Goal: Contribute content

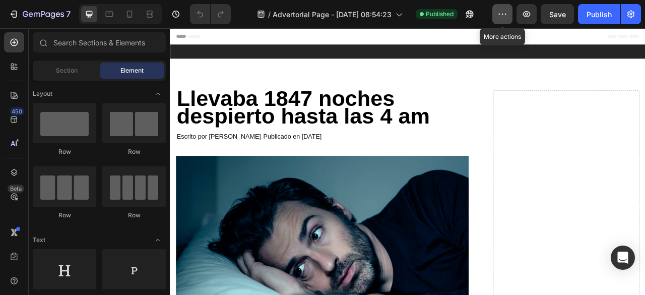
click at [497, 9] on button "button" at bounding box center [503, 14] width 20 height 20
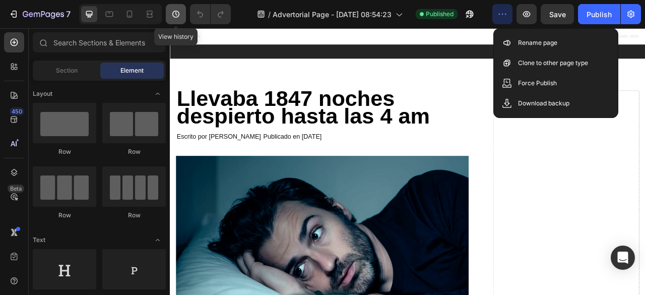
click at [174, 18] on icon "button" at bounding box center [176, 14] width 10 height 10
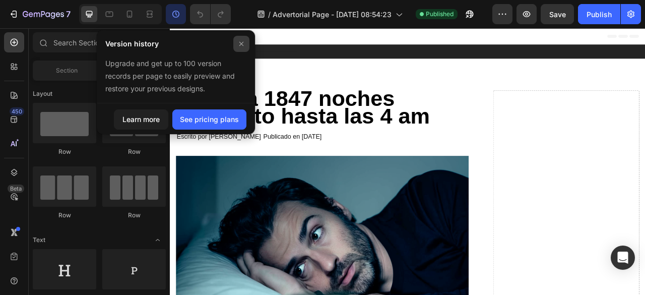
click at [237, 46] on icon at bounding box center [241, 44] width 8 height 8
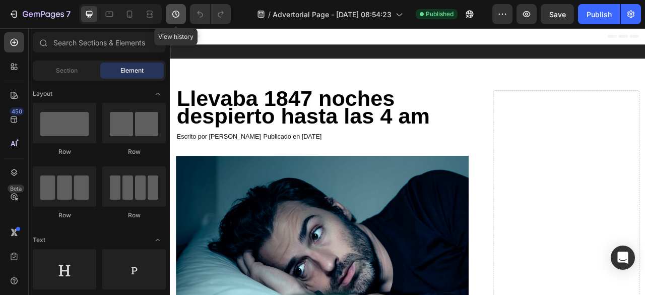
click at [185, 16] on button "button" at bounding box center [176, 14] width 20 height 20
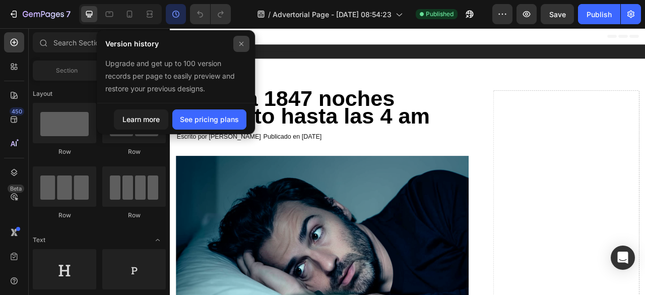
click at [240, 36] on div at bounding box center [241, 44] width 16 height 16
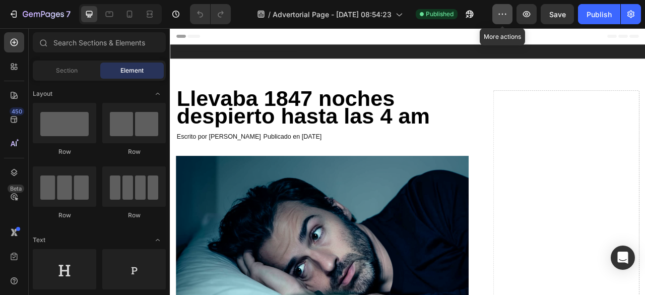
click at [500, 6] on button "button" at bounding box center [503, 14] width 20 height 20
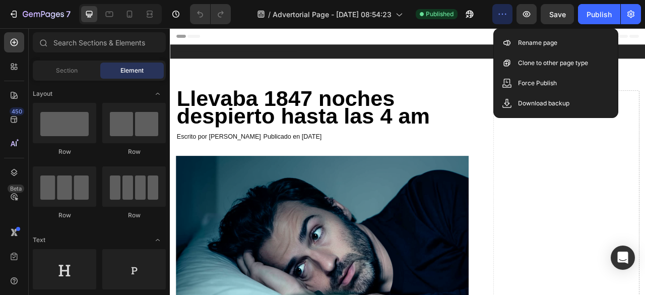
click at [504, 5] on button "button" at bounding box center [503, 14] width 20 height 20
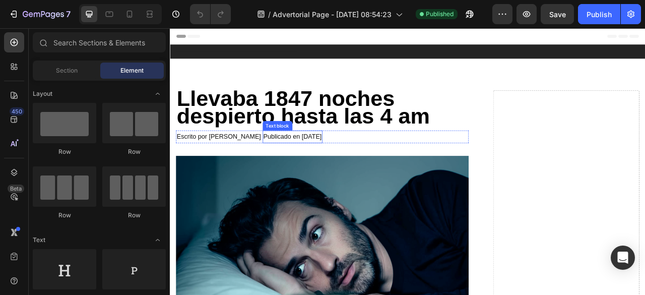
click at [363, 164] on p "Publicado en [DATE]" at bounding box center [326, 166] width 74 height 15
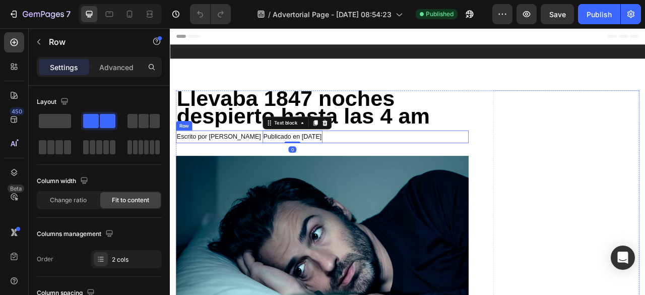
click at [386, 165] on div "Escrito por [PERSON_NAME] Text block Publicado en [DATE] Text block 0 Row" at bounding box center [363, 166] width 373 height 17
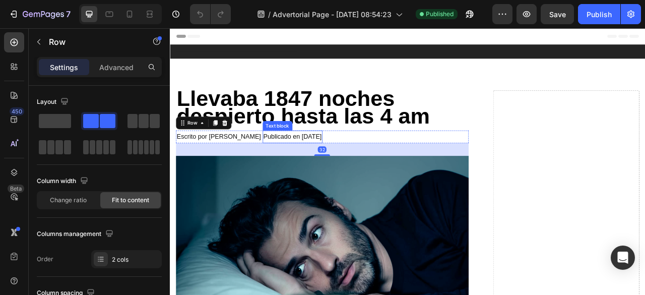
click at [363, 162] on p "Publicado en [DATE]" at bounding box center [326, 166] width 74 height 15
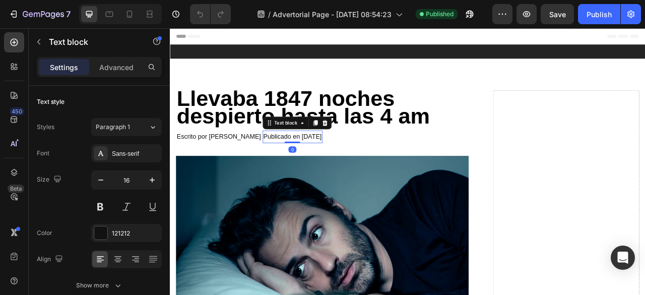
click at [363, 162] on p "Publicado en [DATE]" at bounding box center [326, 166] width 74 height 15
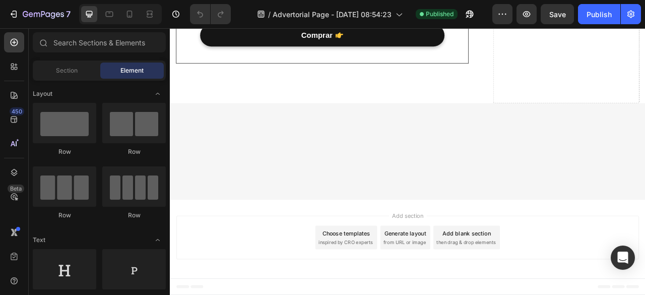
scroll to position [7984, 0]
click at [193, 74] on div "Descansa profundamente desde esta noche. Pide tu Reishi [DATE] Text block Text …" at bounding box center [363, 19] width 373 height 110
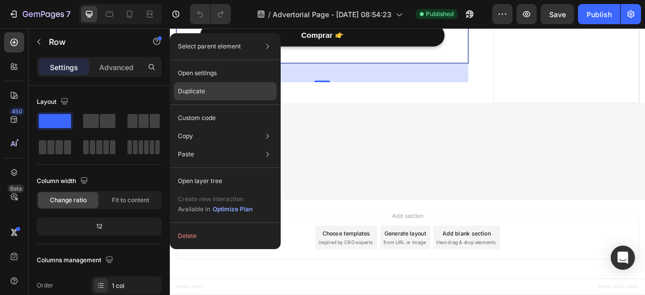
click at [212, 96] on div "Duplicate" at bounding box center [225, 91] width 103 height 18
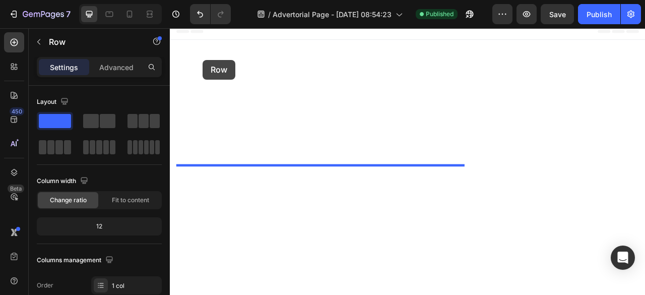
scroll to position [6588, 0]
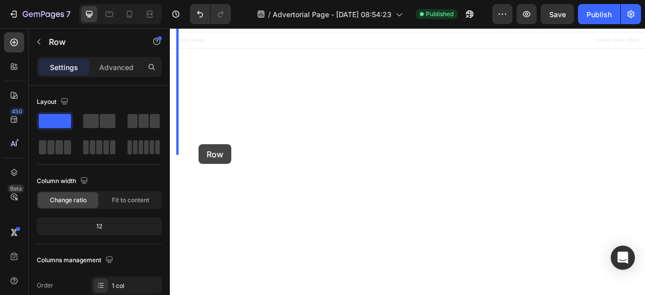
drag, startPoint x: 188, startPoint y: 56, endPoint x: 206, endPoint y: 176, distance: 120.9
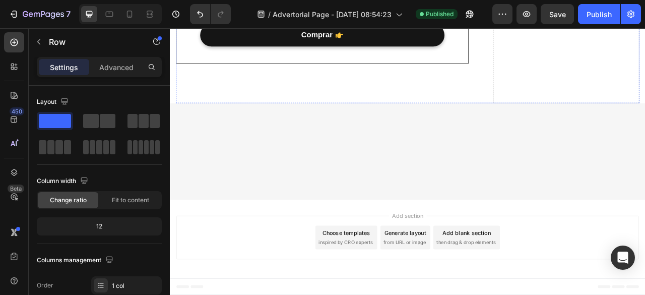
scroll to position [6921, 0]
click at [198, 19] on button "Undo/Redo" at bounding box center [200, 14] width 20 height 20
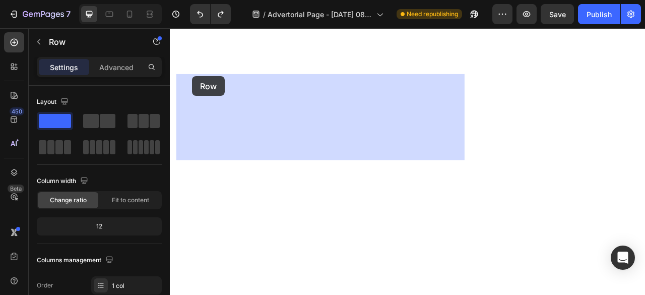
drag, startPoint x: 197, startPoint y: 109, endPoint x: 198, endPoint y: 89, distance: 19.7
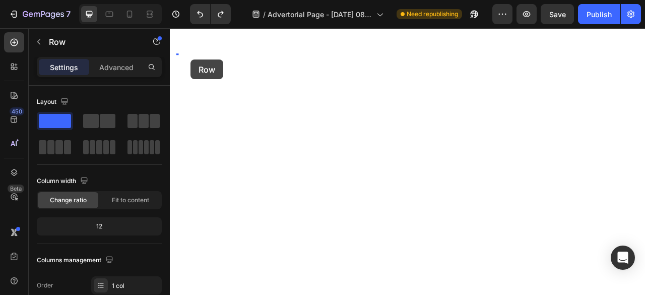
drag, startPoint x: 198, startPoint y: 89, endPoint x: 196, endPoint y: 68, distance: 21.3
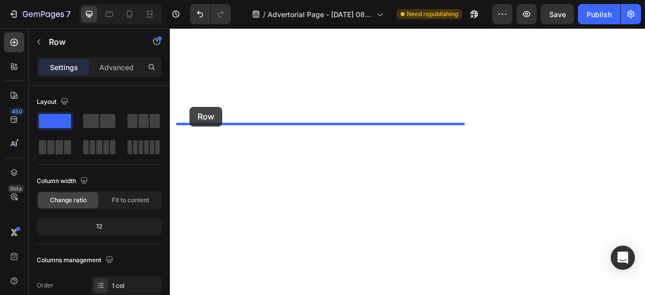
drag, startPoint x: 188, startPoint y: 72, endPoint x: 195, endPoint y: 128, distance: 57.0
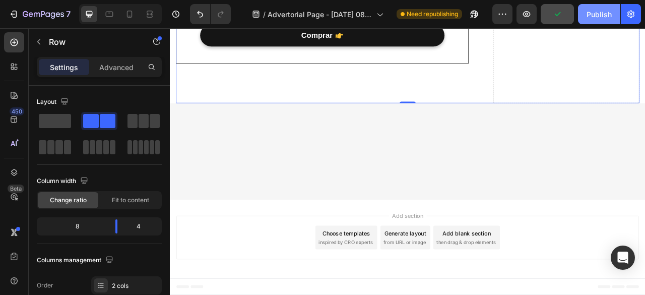
click at [604, 19] on div "Publish" at bounding box center [599, 14] width 25 height 11
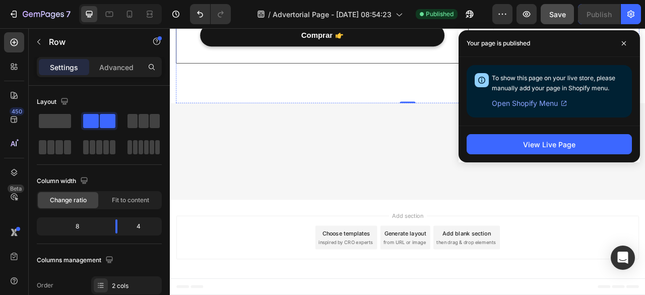
scroll to position [6500, 0]
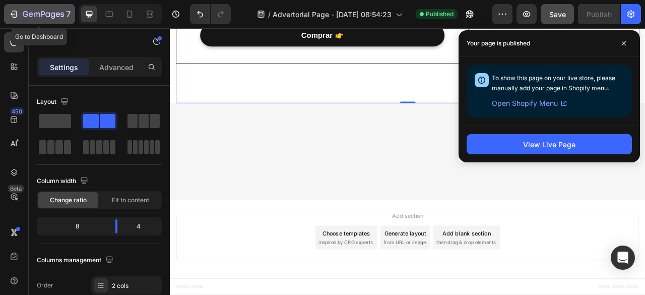
click at [12, 14] on icon "button" at bounding box center [14, 14] width 10 height 10
